Goal: Task Accomplishment & Management: Use online tool/utility

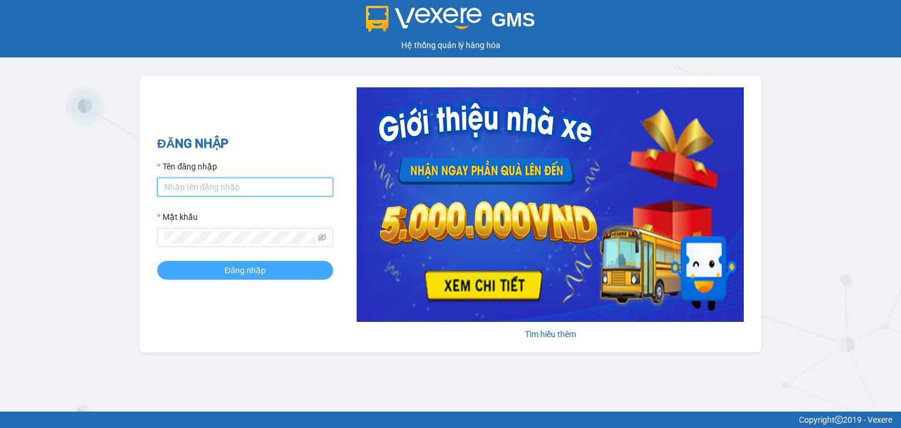
type input "htttam.halan"
click at [246, 269] on span "Đăng nhập" at bounding box center [245, 270] width 41 height 13
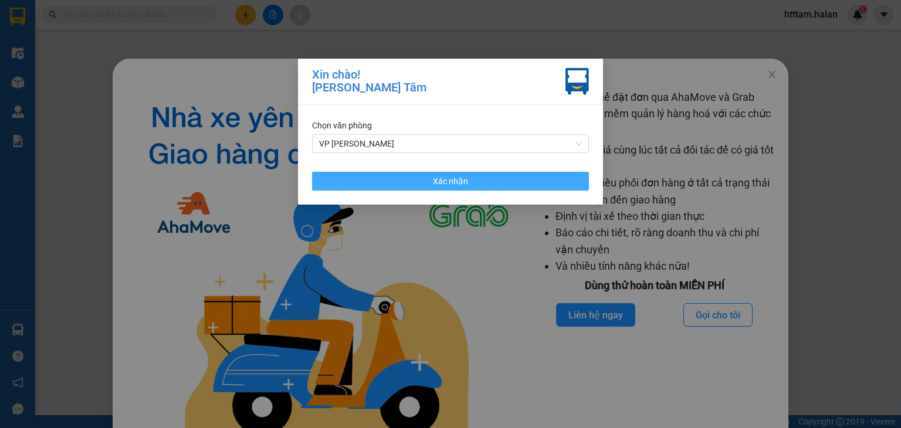
click at [463, 176] on span "Xác nhận" at bounding box center [450, 181] width 35 height 13
